Goal: Use online tool/utility: Utilize a website feature to perform a specific function

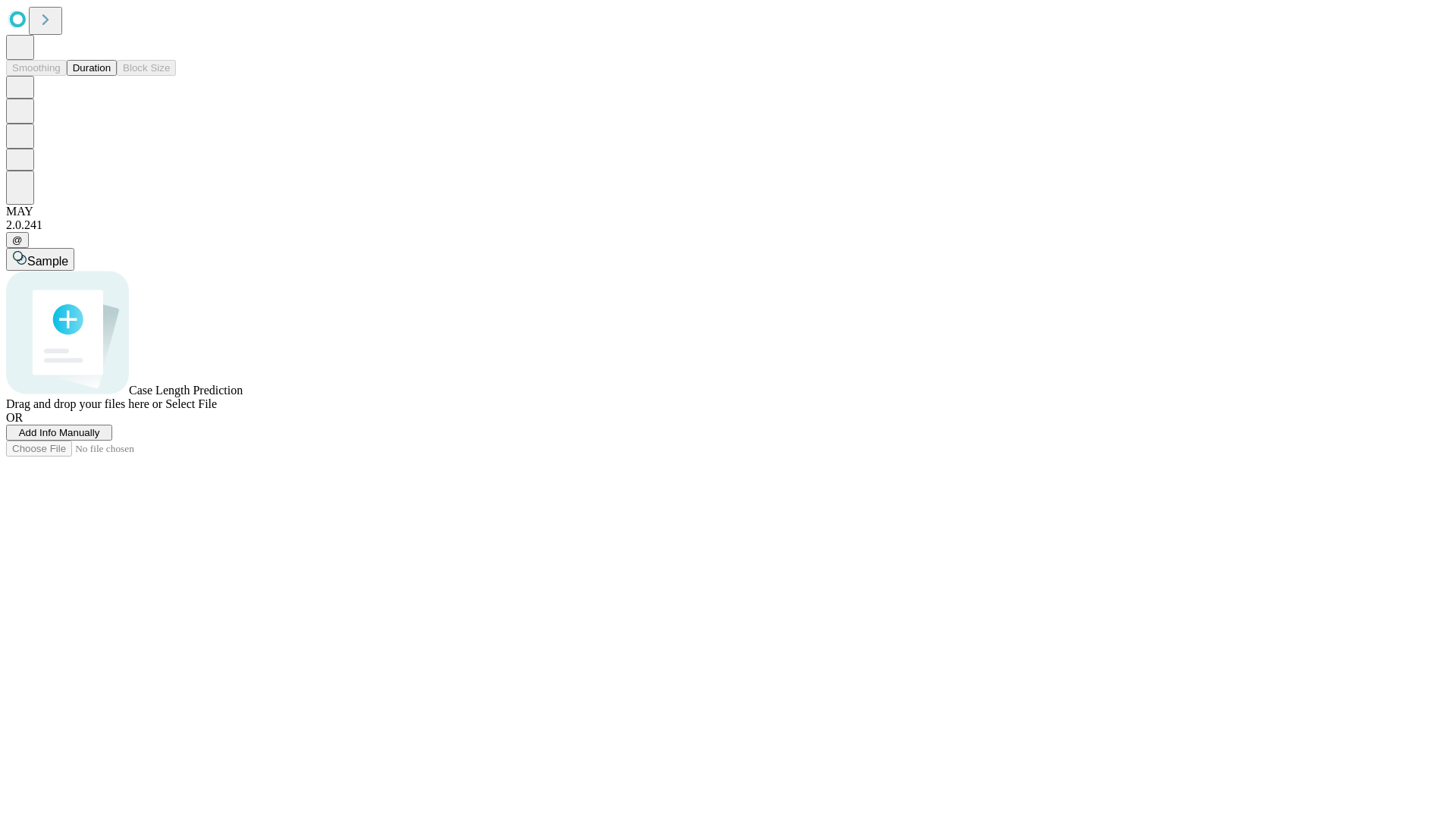
click at [111, 76] on button "Duration" at bounding box center [91, 68] width 50 height 16
click at [100, 439] on span "Add Info Manually" at bounding box center [60, 433] width 81 height 11
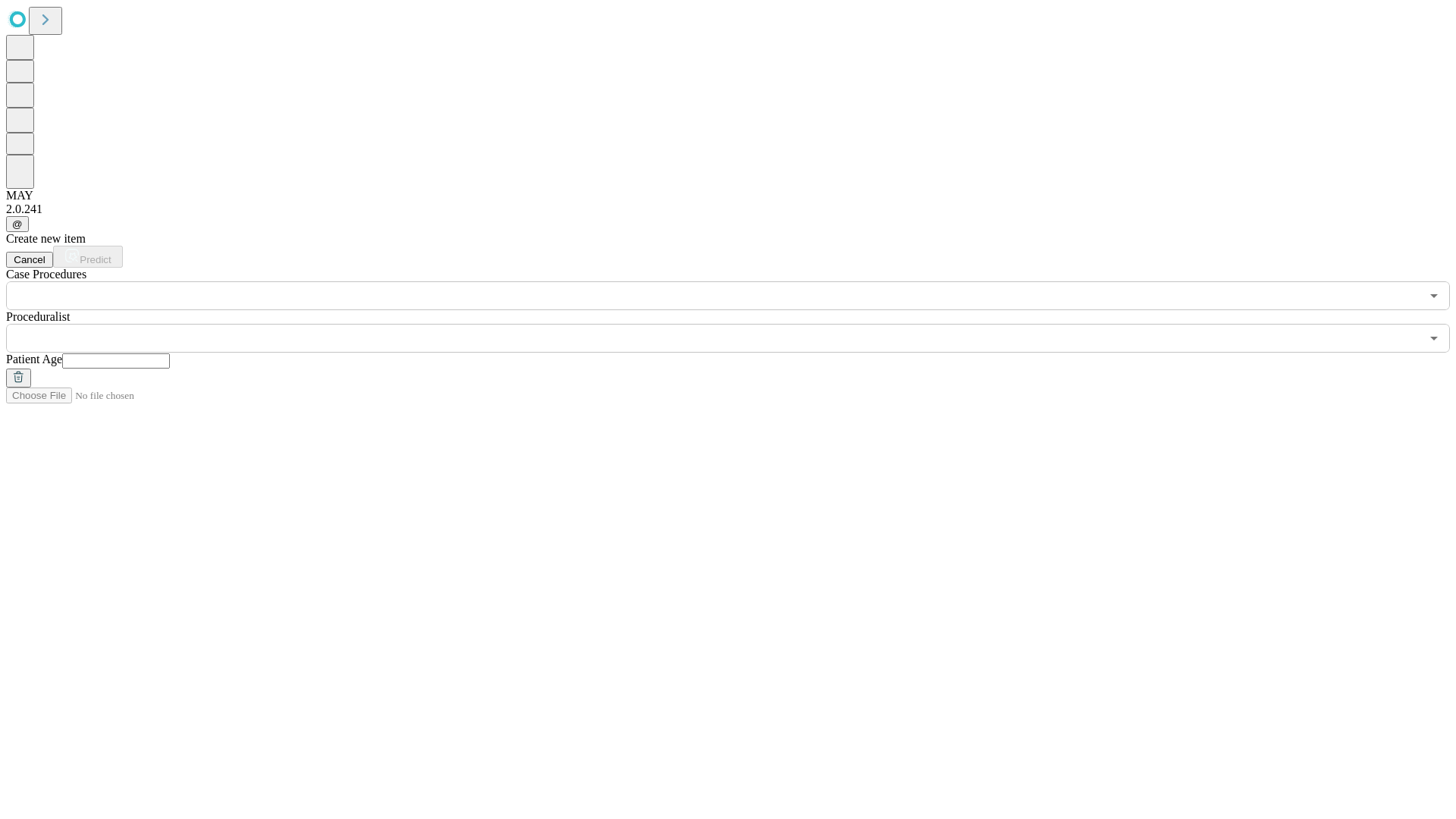
click at [169, 353] on input "text" at bounding box center [115, 361] width 107 height 15
type input "**"
click at [738, 324] on input "text" at bounding box center [713, 338] width 1414 height 29
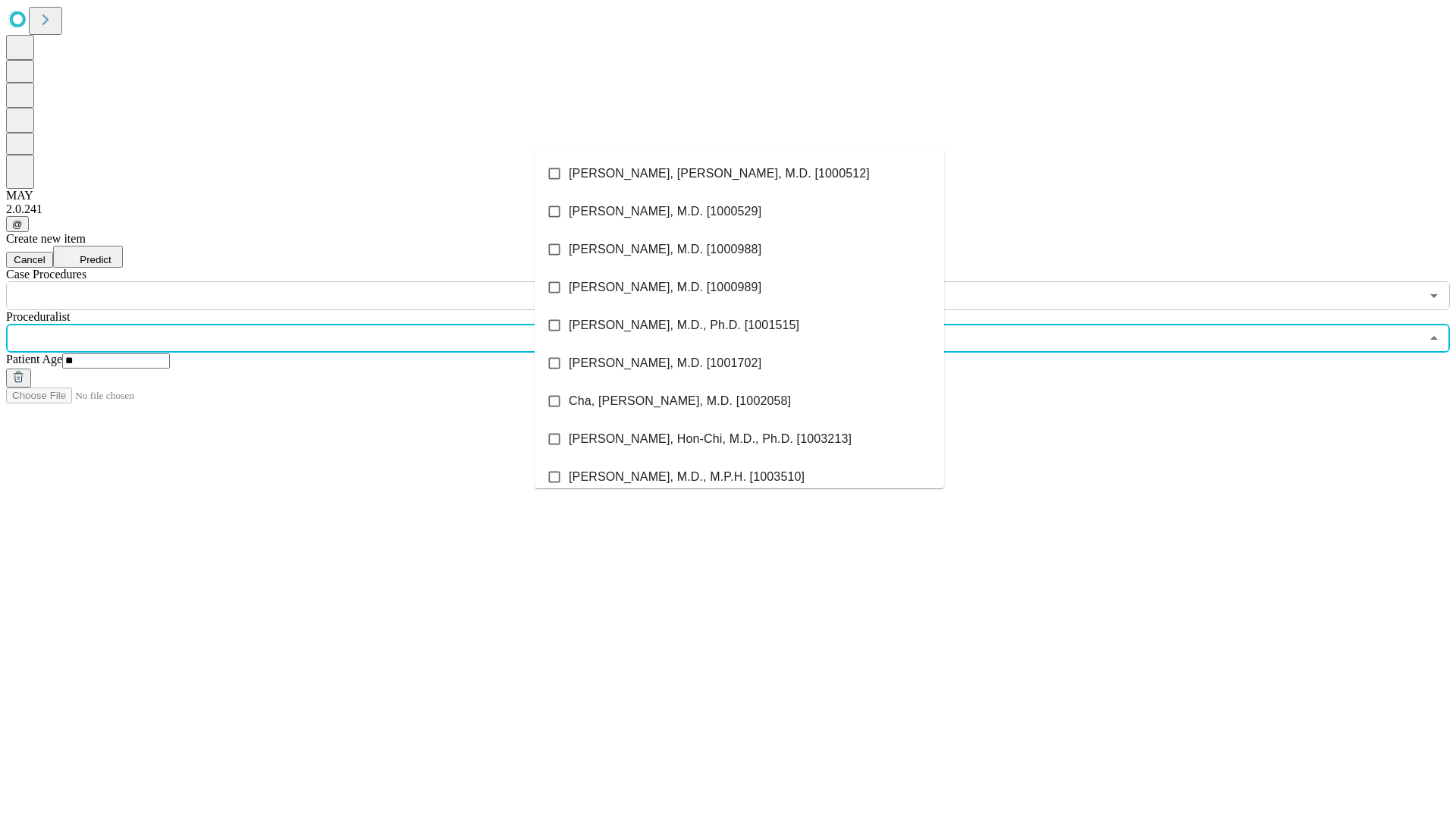
click at [739, 174] on li "[PERSON_NAME], [PERSON_NAME], M.D. [1000512]" at bounding box center [739, 174] width 410 height 38
click at [318, 282] on input "text" at bounding box center [713, 296] width 1414 height 29
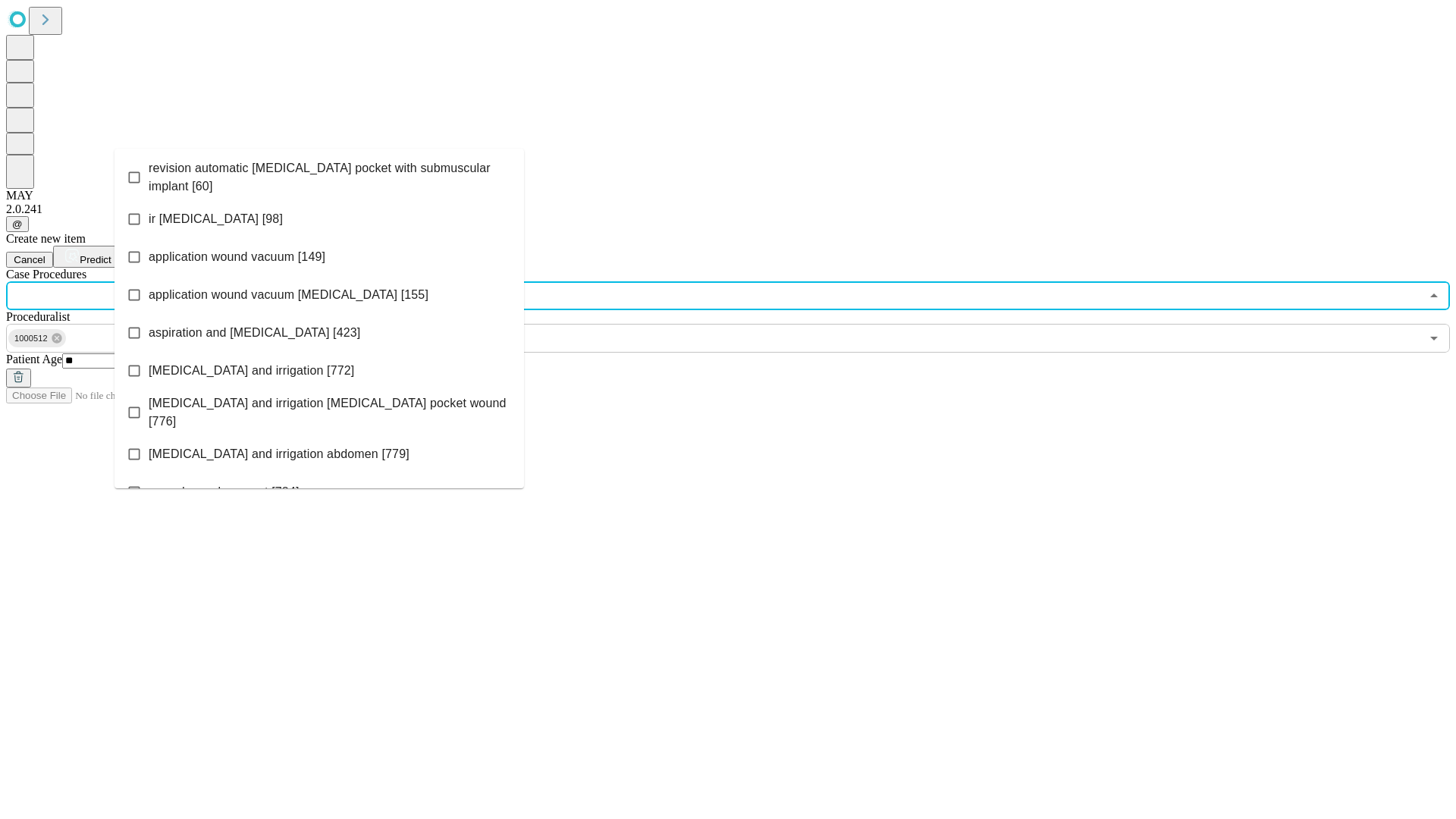
click at [319, 174] on span "revision automatic [MEDICAL_DATA] pocket with submuscular implant [60]" at bounding box center [330, 177] width 364 height 37
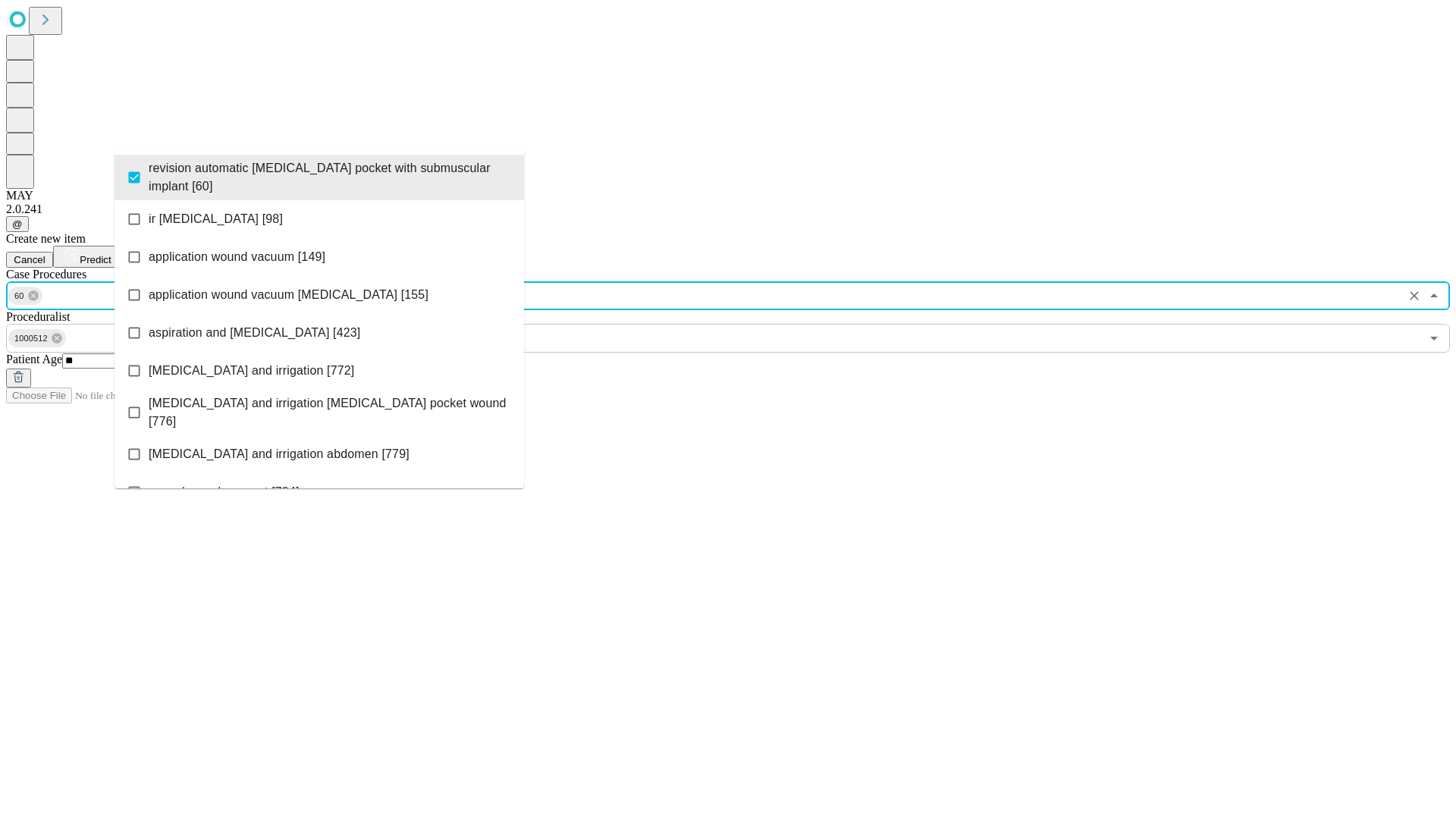
click at [111, 254] on span "Predict" at bounding box center [95, 259] width 31 height 11
